Goal: Task Accomplishment & Management: Manage account settings

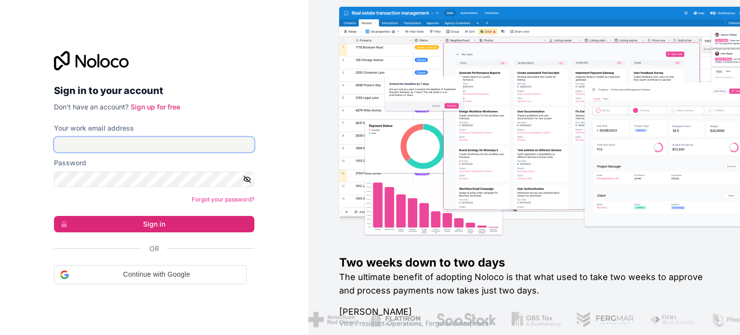
click at [113, 150] on input "Your work email address" at bounding box center [154, 144] width 200 height 15
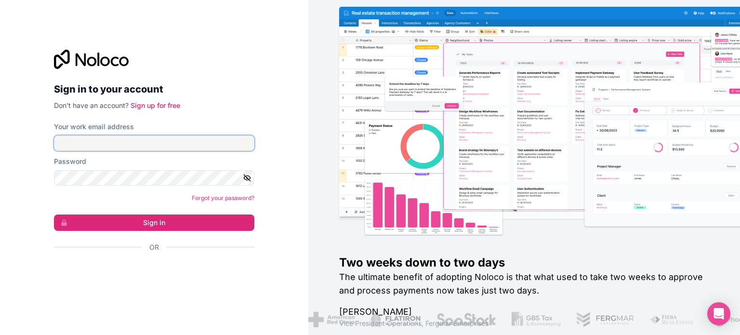
type input "leon@topa.co.il"
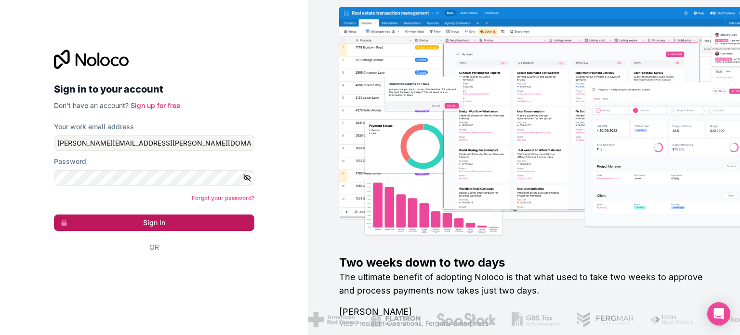
click at [155, 224] on button "Sign in" at bounding box center [154, 222] width 200 height 16
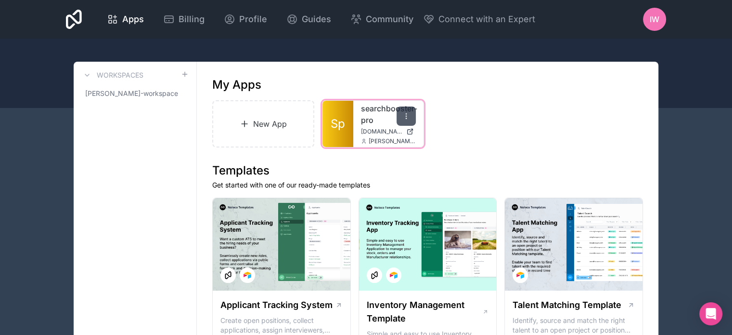
click at [406, 113] on icon at bounding box center [407, 116] width 8 height 8
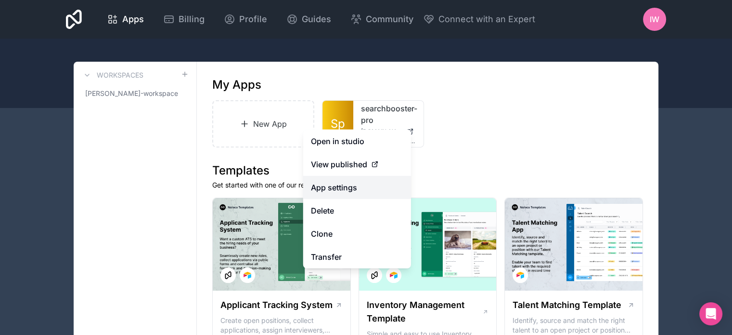
click at [345, 185] on link "App settings" at bounding box center [357, 187] width 108 height 23
